Goal: Task Accomplishment & Management: Manage account settings

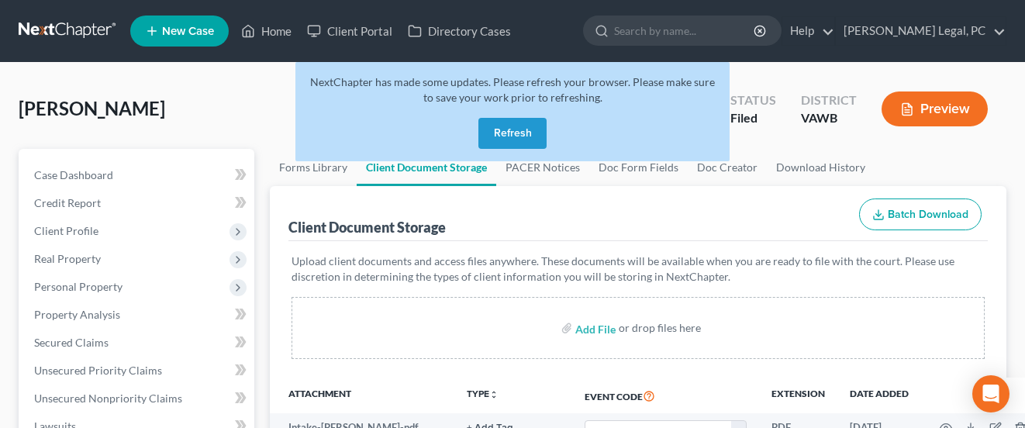
select select "0"
click at [123, 110] on span "[PERSON_NAME]" at bounding box center [92, 108] width 147 height 22
click at [101, 36] on link at bounding box center [68, 31] width 99 height 28
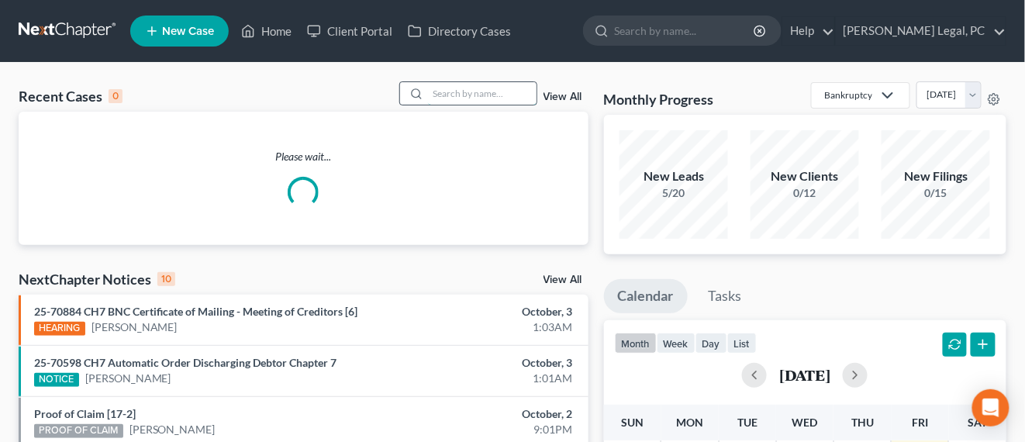
click at [470, 100] on input "search" at bounding box center [482, 93] width 109 height 22
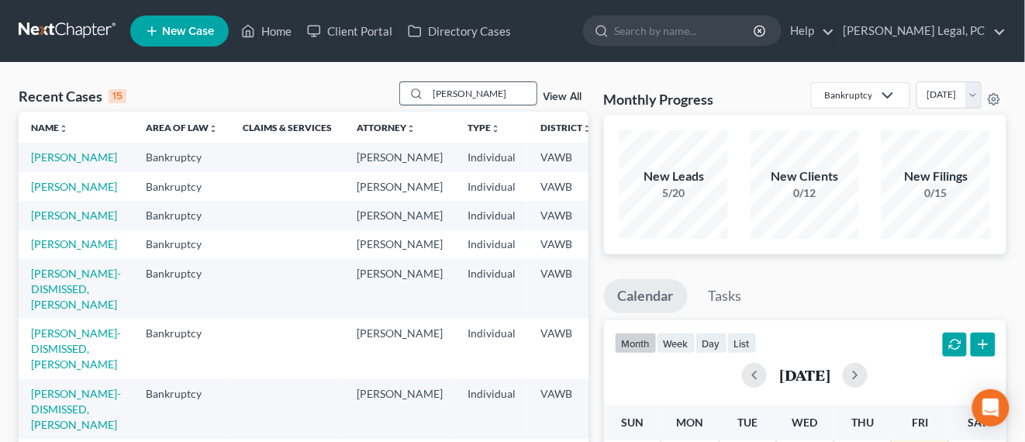
type input "[PERSON_NAME]"
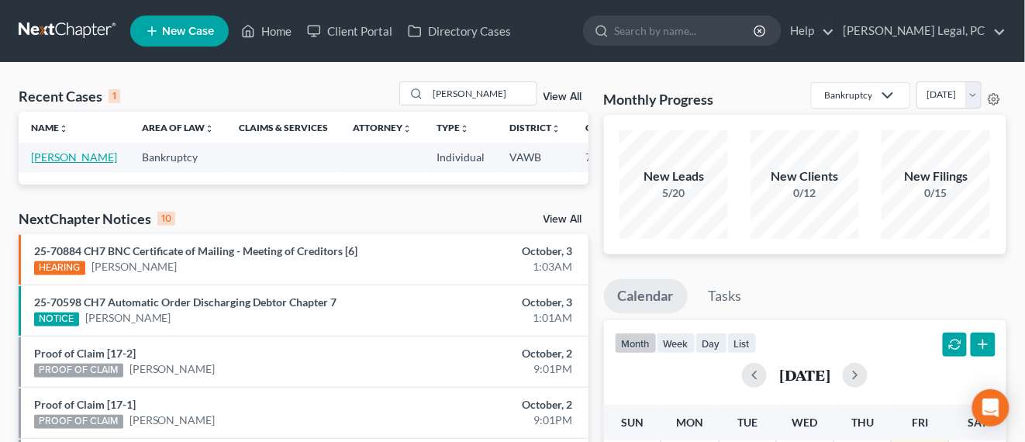
click at [34, 156] on link "[PERSON_NAME]" at bounding box center [74, 156] width 86 height 13
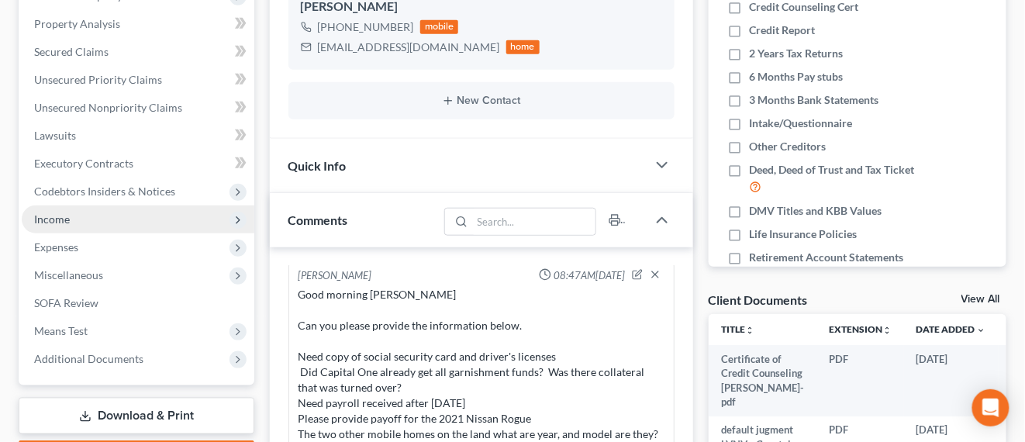
scroll to position [388, 0]
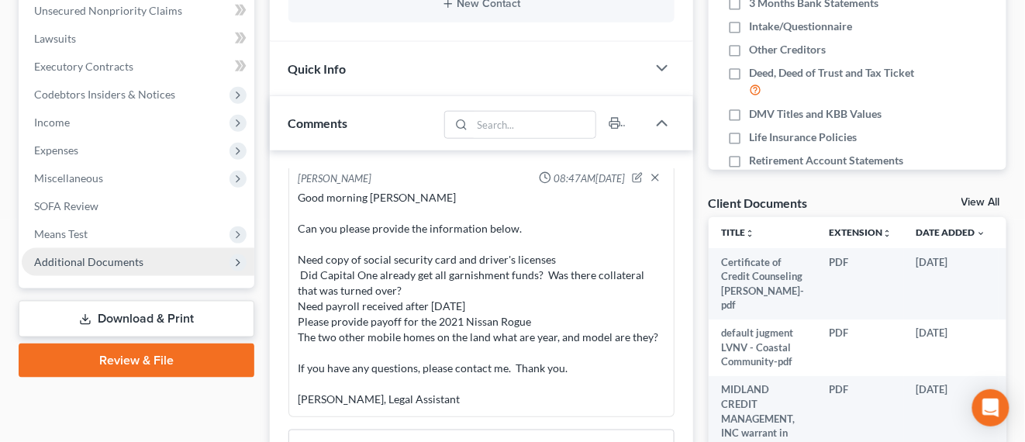
click at [118, 261] on span "Additional Documents" at bounding box center [88, 261] width 109 height 13
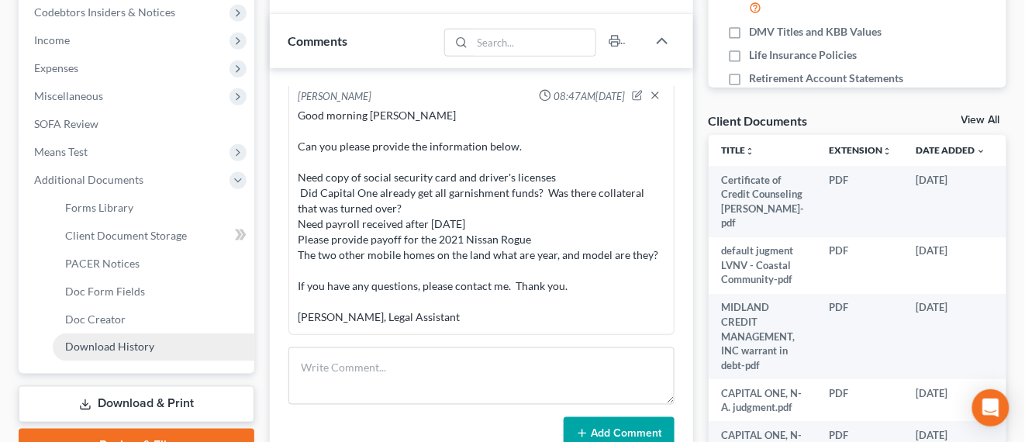
scroll to position [582, 0]
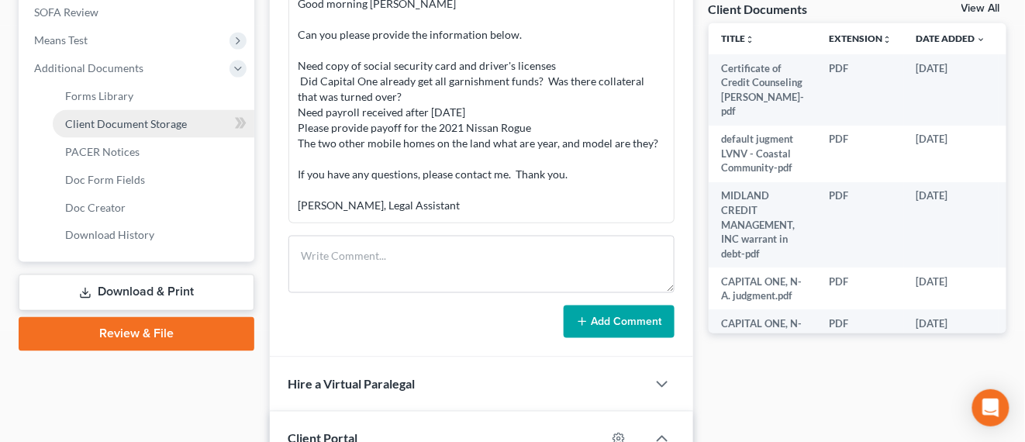
click at [163, 129] on link "Client Document Storage" at bounding box center [154, 124] width 202 height 28
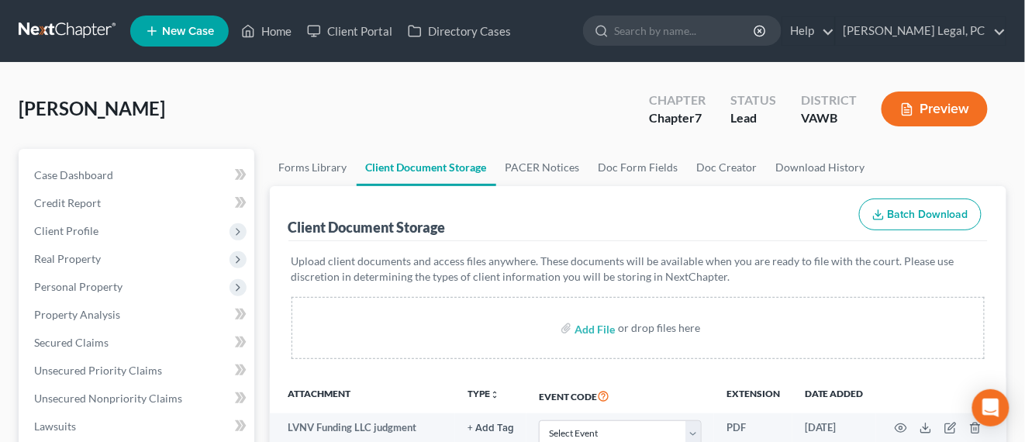
click at [79, 33] on link at bounding box center [68, 31] width 99 height 28
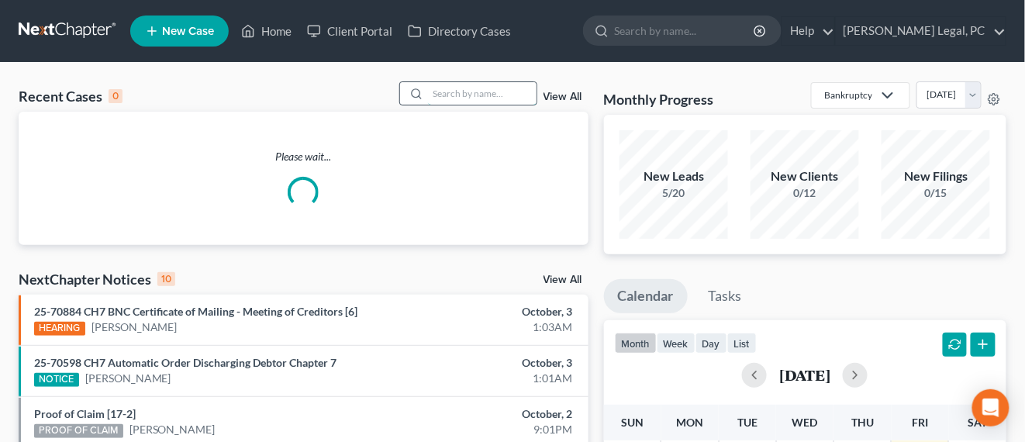
click at [485, 92] on input "search" at bounding box center [482, 93] width 109 height 22
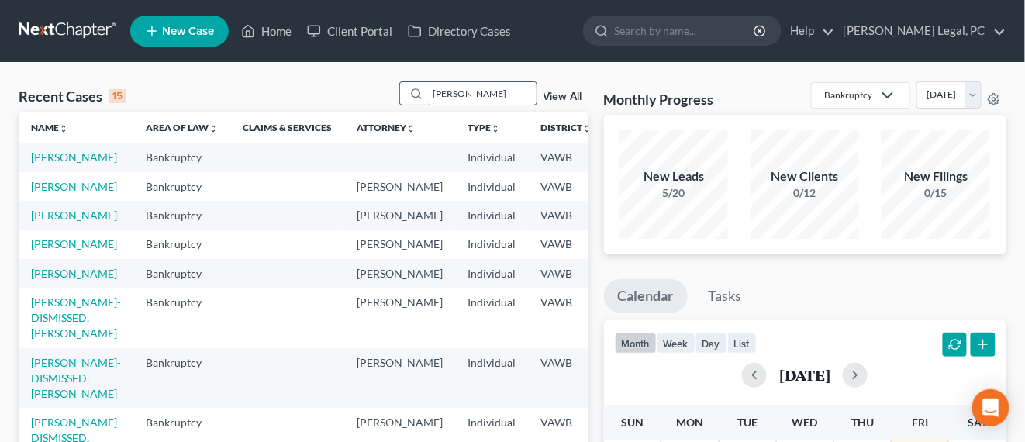
type input "cole"
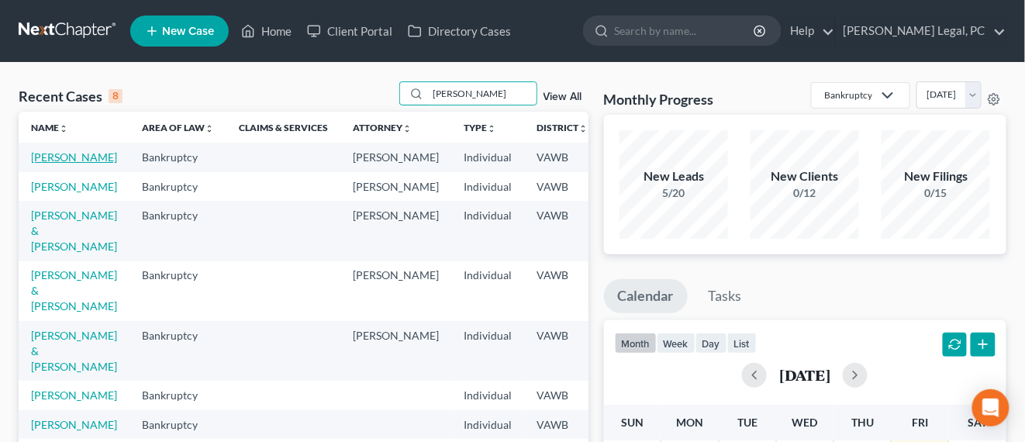
click at [50, 164] on link "[PERSON_NAME]" at bounding box center [74, 156] width 86 height 13
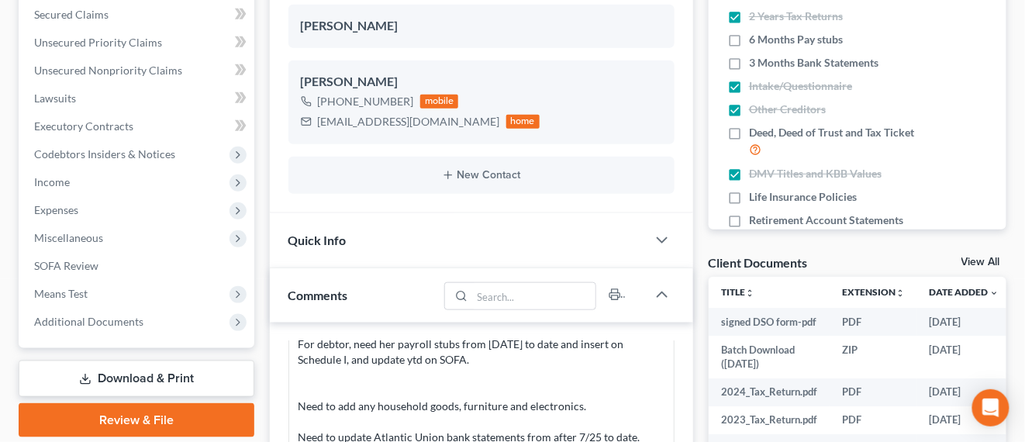
scroll to position [388, 0]
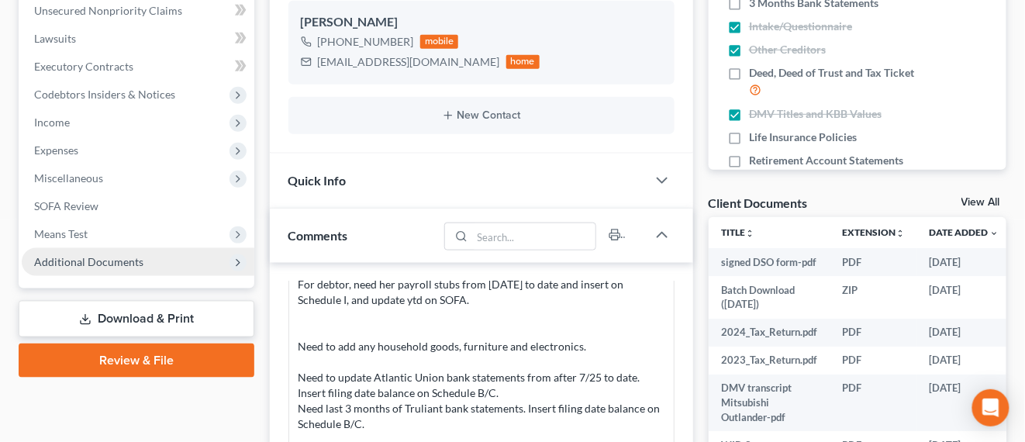
click at [131, 266] on span "Additional Documents" at bounding box center [88, 261] width 109 height 13
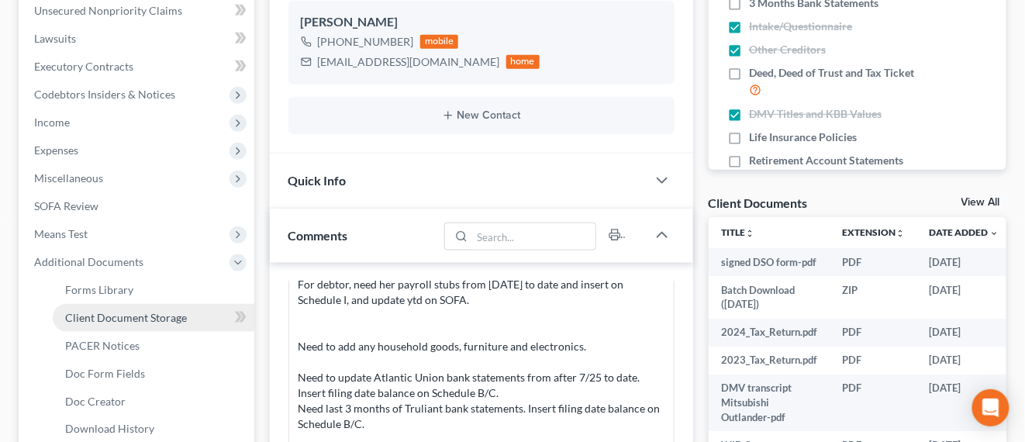
drag, startPoint x: 137, startPoint y: 312, endPoint x: 157, endPoint y: 313, distance: 20.2
click at [137, 312] on span "Client Document Storage" at bounding box center [126, 317] width 122 height 13
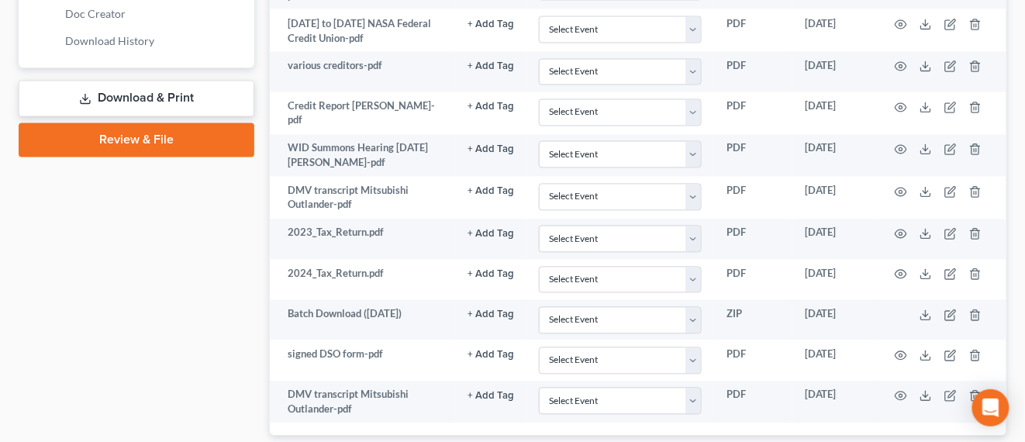
scroll to position [872, 0]
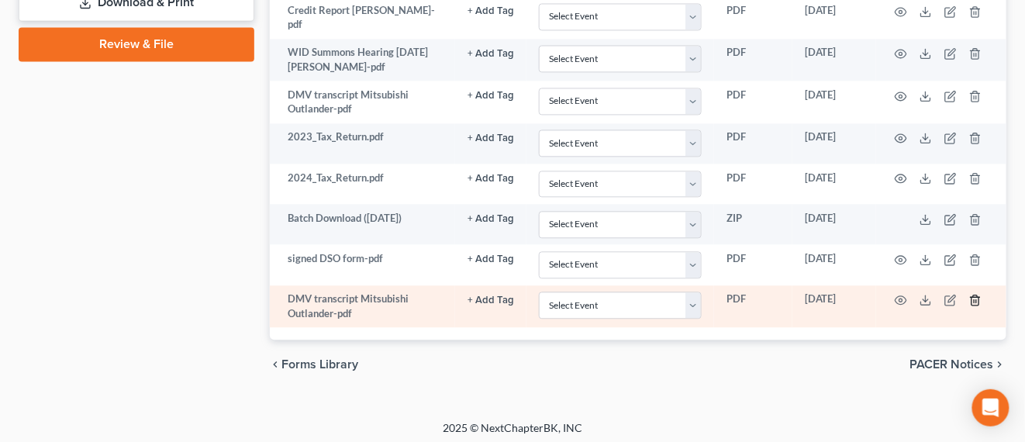
click at [979, 295] on icon "button" at bounding box center [975, 300] width 12 height 12
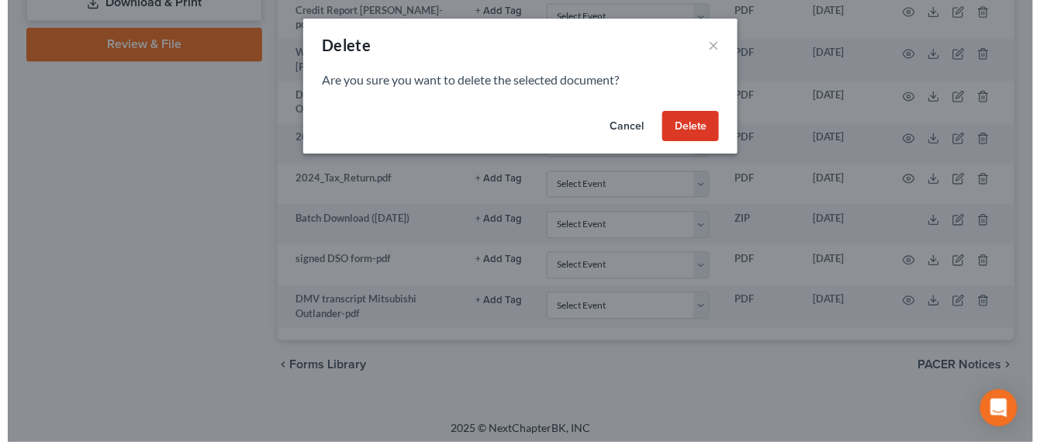
scroll to position [869, 0]
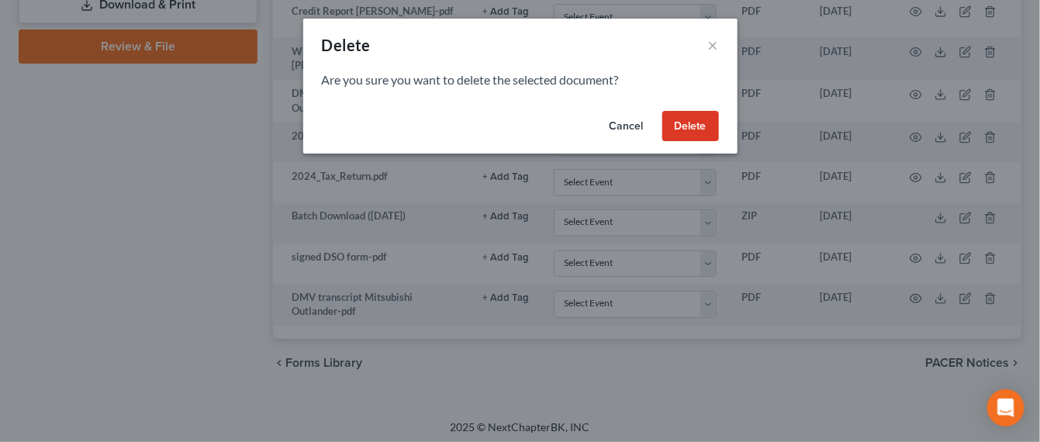
click at [703, 136] on button "Delete" at bounding box center [690, 126] width 57 height 31
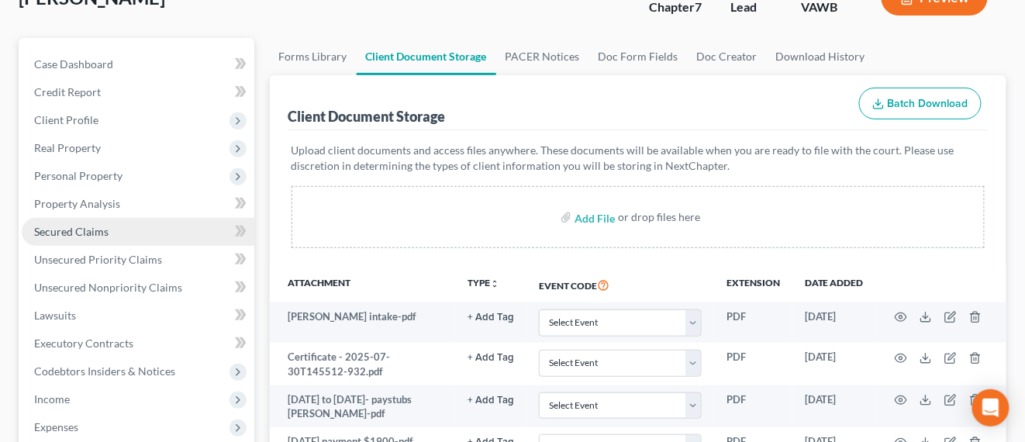
scroll to position [0, 0]
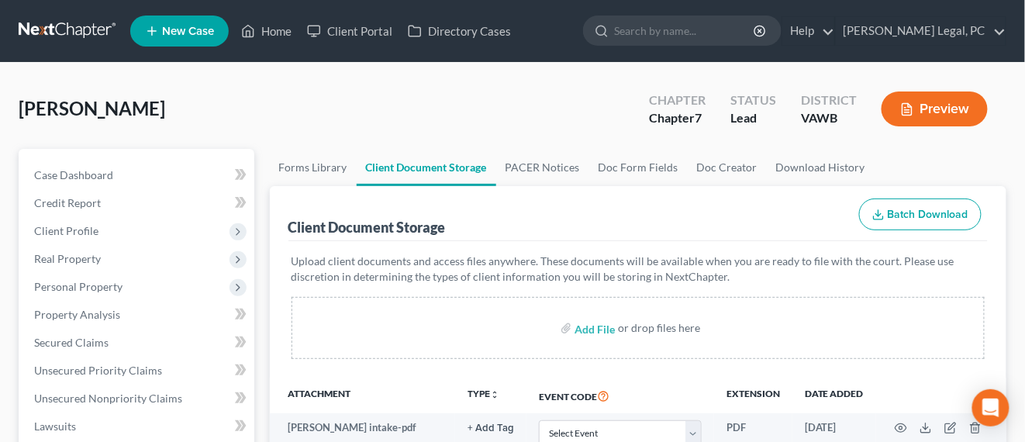
click at [77, 36] on link at bounding box center [68, 31] width 99 height 28
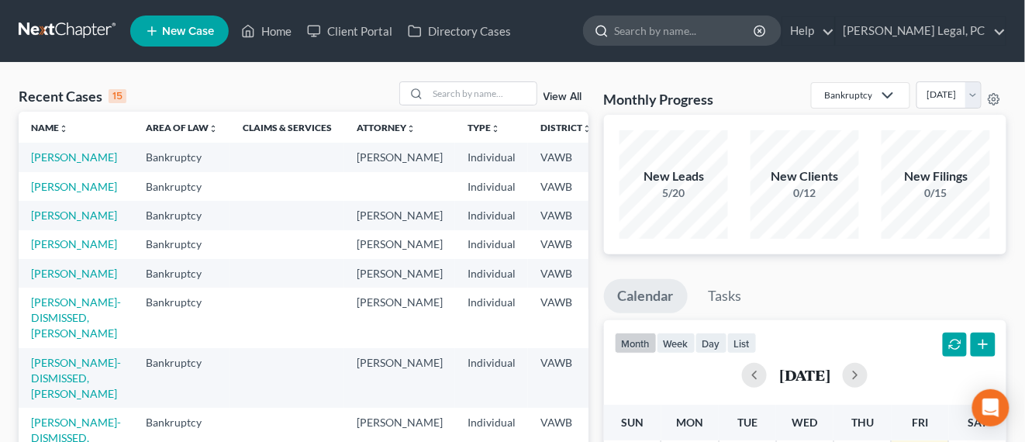
click at [756, 31] on input "search" at bounding box center [685, 30] width 142 height 29
click at [483, 98] on input "search" at bounding box center [482, 93] width 109 height 22
type input "sink"
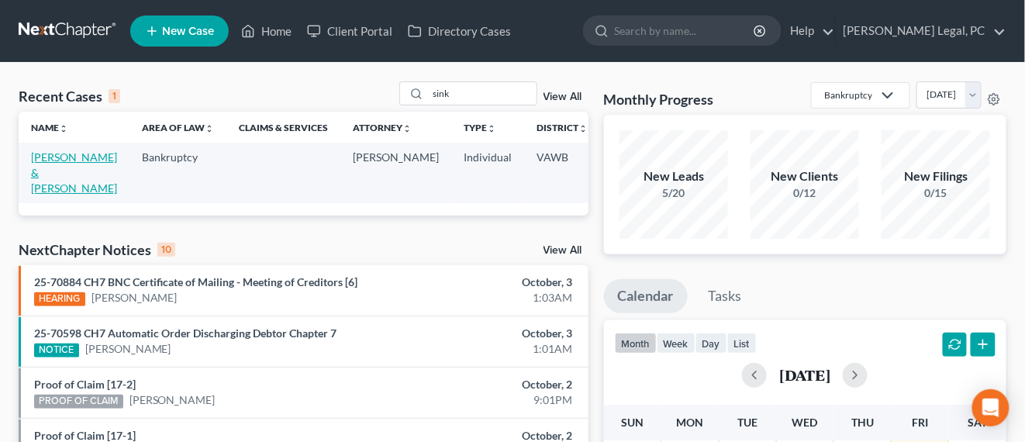
click at [46, 160] on link "Sink, Michael & Amy" at bounding box center [74, 172] width 86 height 44
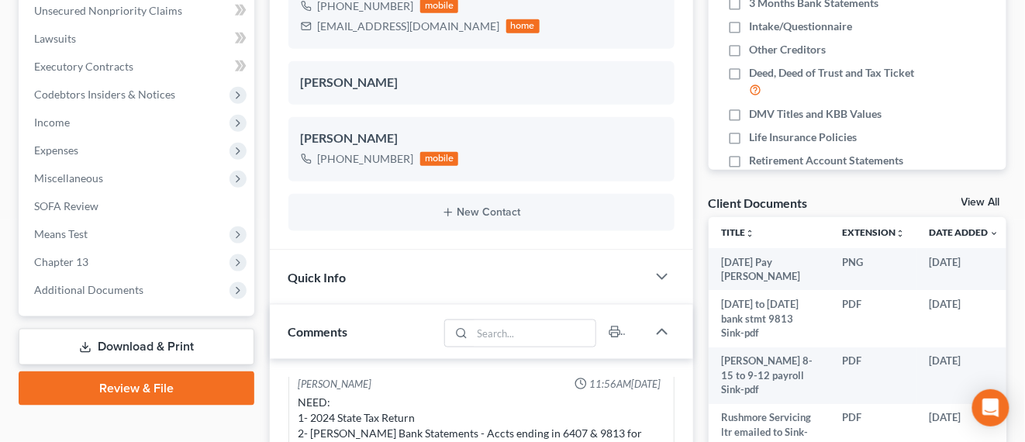
scroll to position [582, 0]
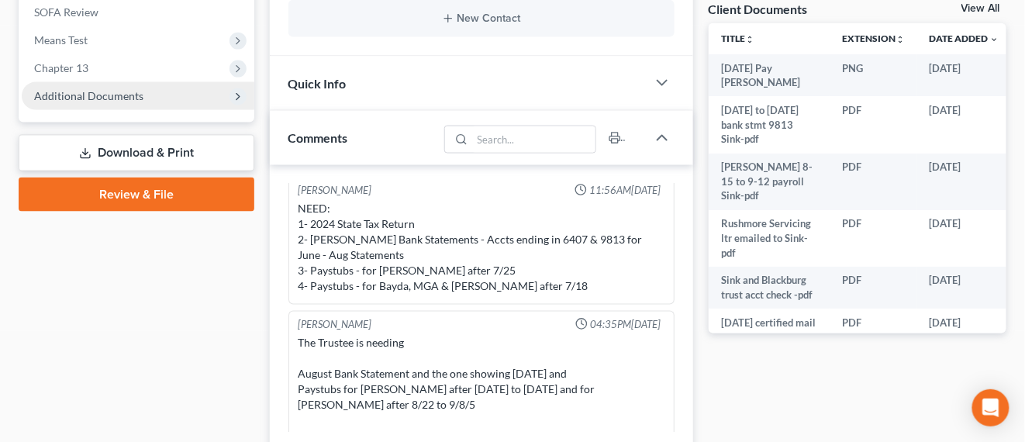
click at [127, 102] on span "Additional Documents" at bounding box center [138, 96] width 233 height 28
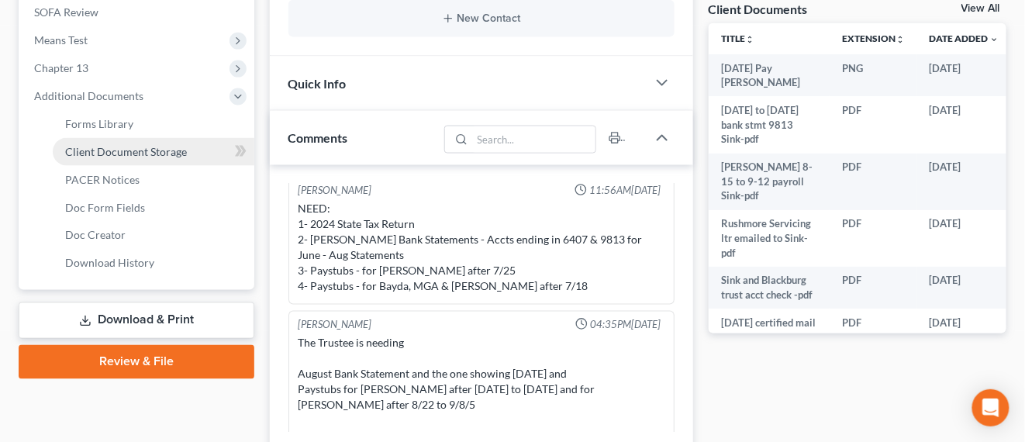
click at [133, 143] on link "Client Document Storage" at bounding box center [154, 152] width 202 height 28
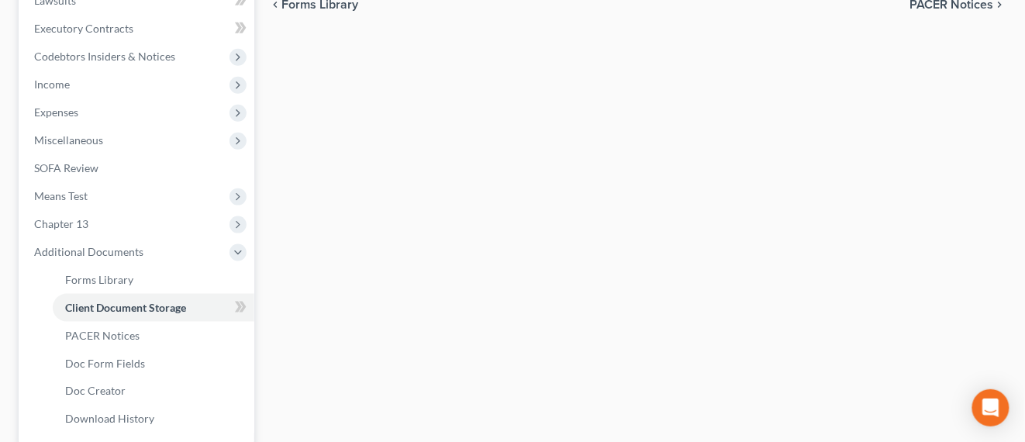
scroll to position [116, 0]
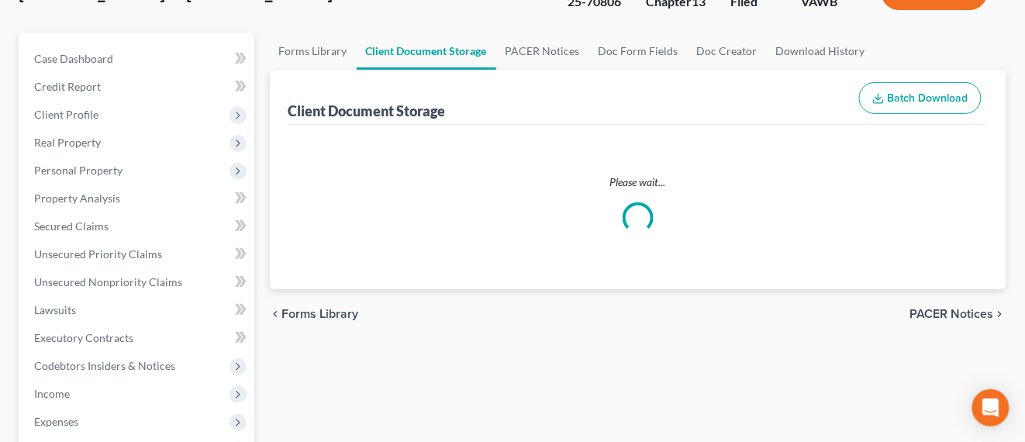
select select "0"
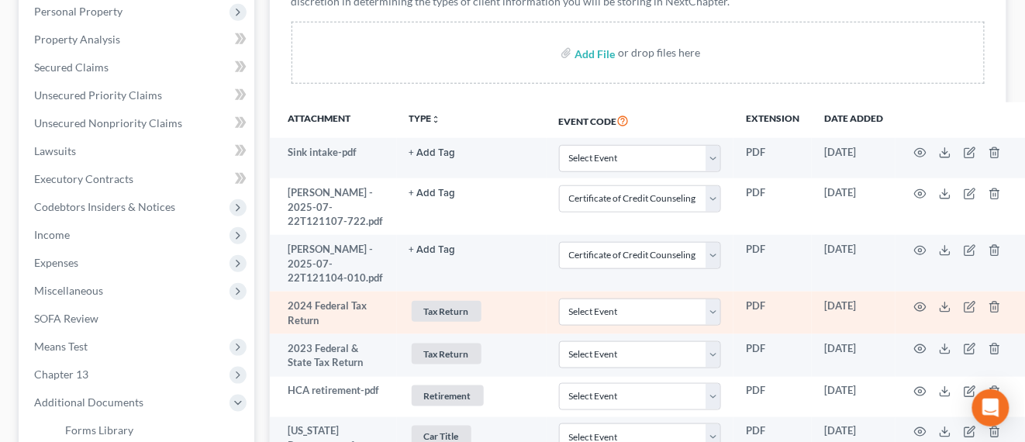
scroll to position [195, 0]
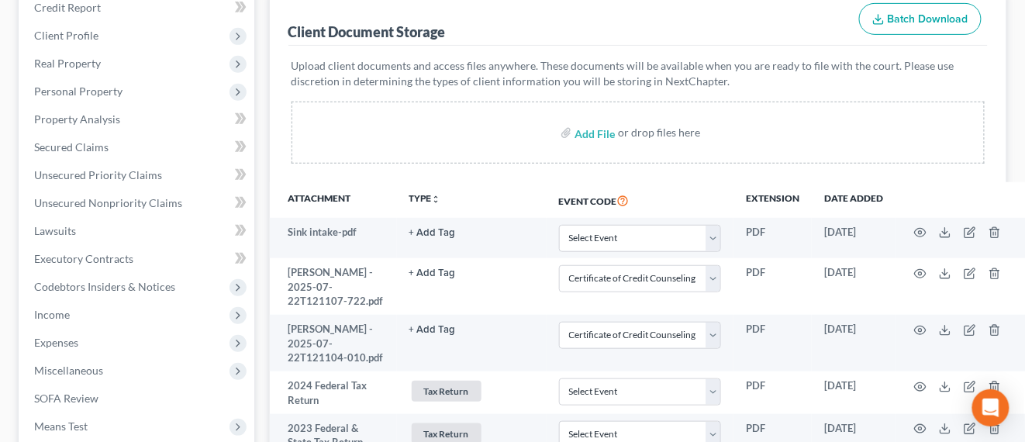
select select "0"
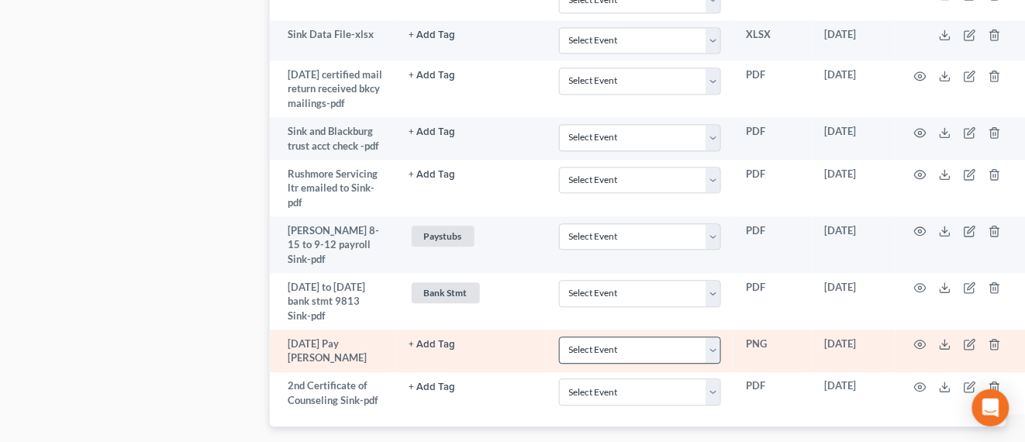
scroll to position [2618, 0]
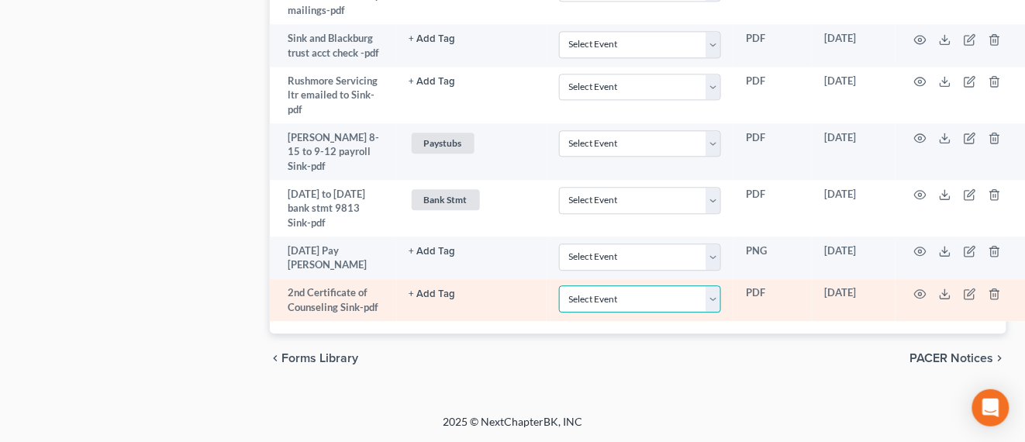
click at [691, 312] on select "Select Event Certificate of Credit Counseling" at bounding box center [640, 298] width 163 height 27
click at [409, 299] on button "+ Add Tag" at bounding box center [432, 294] width 47 height 10
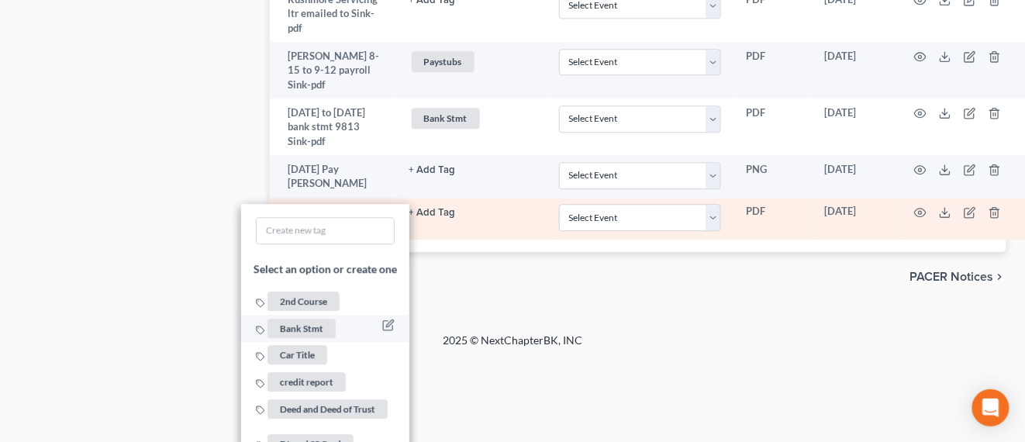
scroll to position [2715, 0]
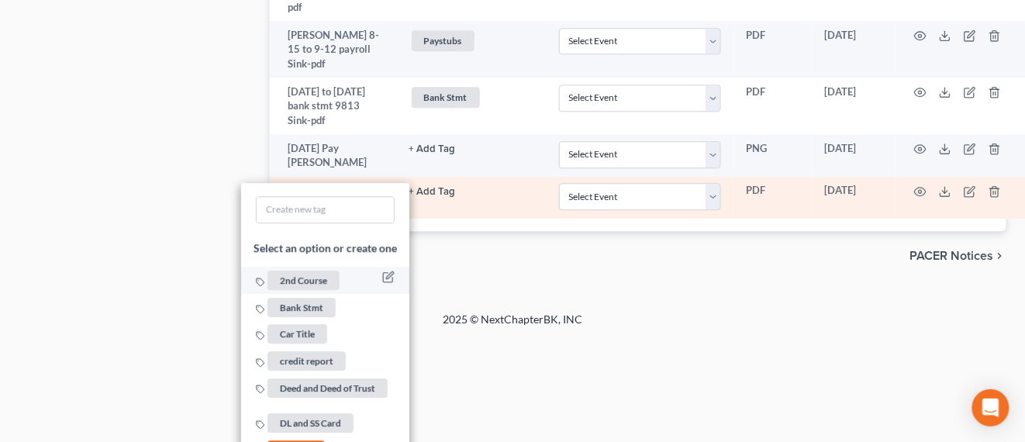
click at [279, 291] on span "2nd Course" at bounding box center [304, 280] width 72 height 19
